Goal: Information Seeking & Learning: Learn about a topic

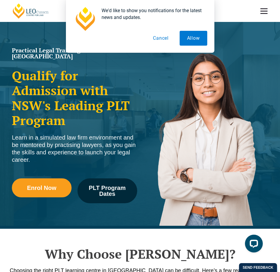
click at [161, 41] on button "Cancel" at bounding box center [160, 38] width 31 height 15
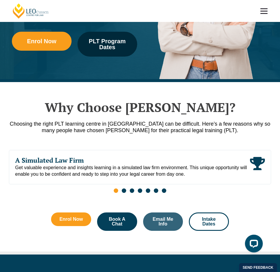
scroll to position [148, 0]
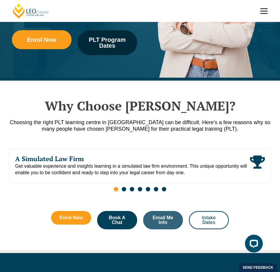
click at [202, 218] on span "Intake Dates" at bounding box center [209, 220] width 24 height 9
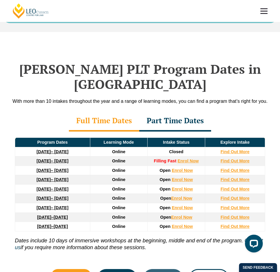
scroll to position [728, 0]
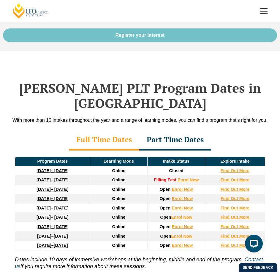
click at [160, 130] on div "Part Time Dates" at bounding box center [175, 140] width 72 height 21
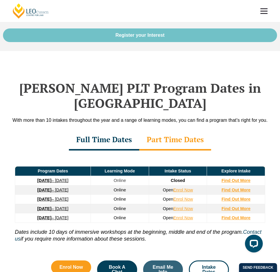
click at [118, 130] on div "Full Time Dates" at bounding box center [104, 140] width 70 height 21
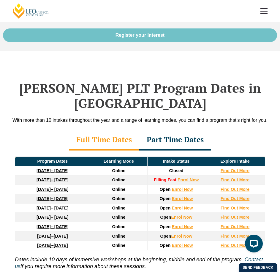
click at [157, 130] on div "Part Time Dates" at bounding box center [175, 140] width 72 height 21
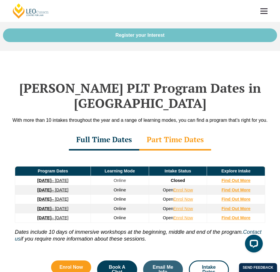
click at [128, 130] on div "Full Time Dates" at bounding box center [104, 140] width 70 height 21
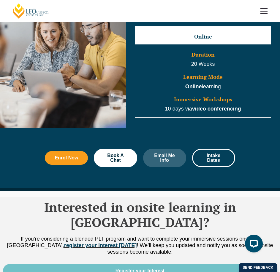
scroll to position [342, 0]
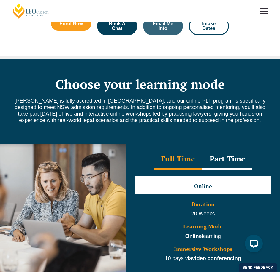
click at [231, 157] on div "Part Time" at bounding box center [227, 159] width 50 height 21
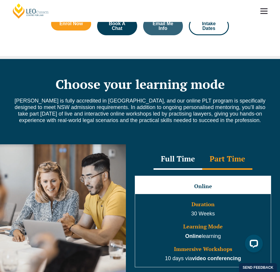
click at [185, 158] on div "Full Time" at bounding box center [177, 159] width 49 height 21
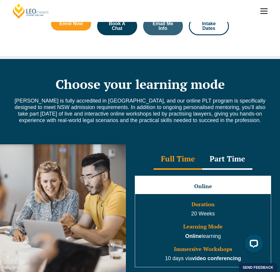
click at [208, 160] on div "Part Time" at bounding box center [227, 159] width 50 height 21
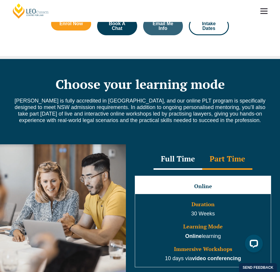
click at [180, 160] on div "Full Time" at bounding box center [177, 159] width 49 height 21
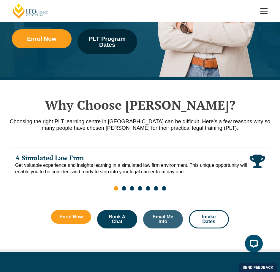
scroll to position [148, 0]
